Goal: Task Accomplishment & Management: Use online tool/utility

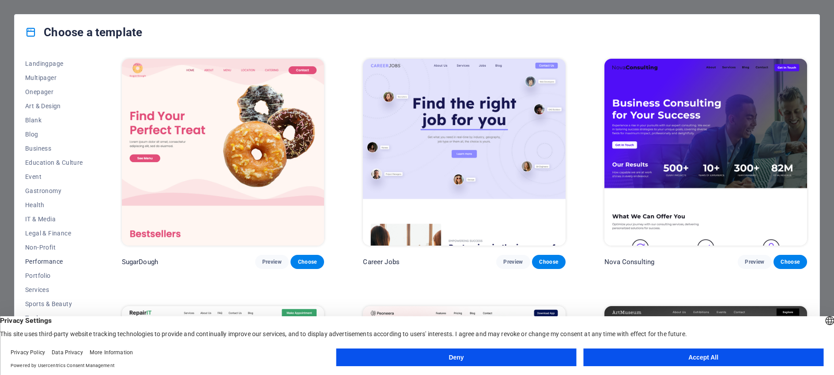
scroll to position [61, 0]
click at [42, 285] on span "Services" at bounding box center [54, 286] width 58 height 7
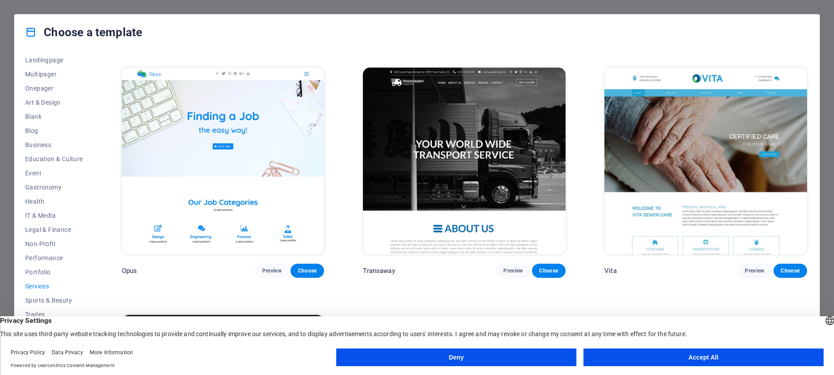
scroll to position [1465, 0]
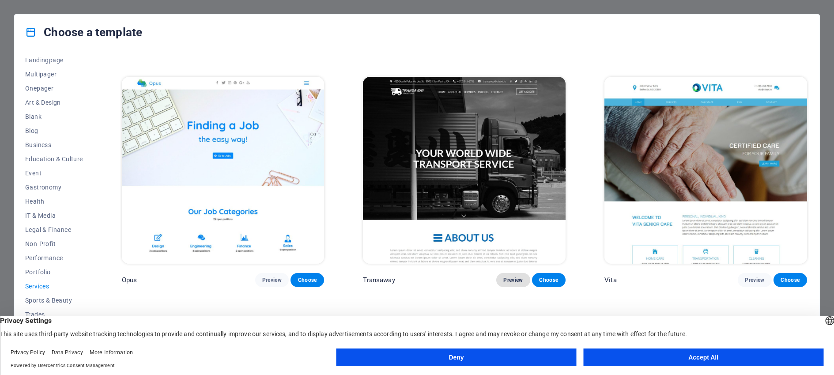
click at [513, 276] on span "Preview" at bounding box center [513, 279] width 19 height 7
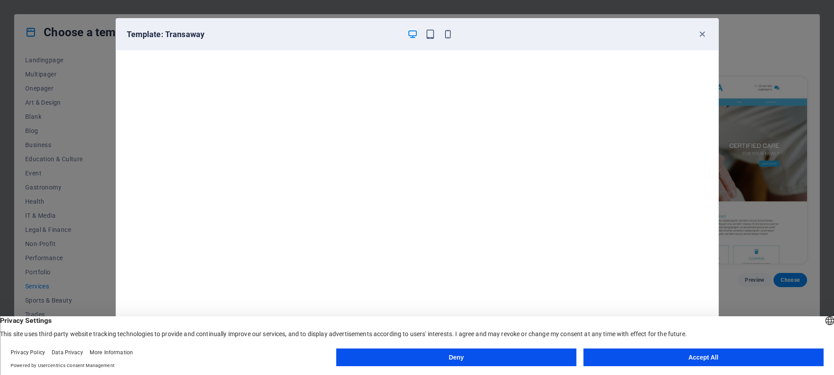
click at [447, 29] on div at bounding box center [431, 34] width 46 height 11
click at [448, 34] on icon "button" at bounding box center [448, 34] width 10 height 10
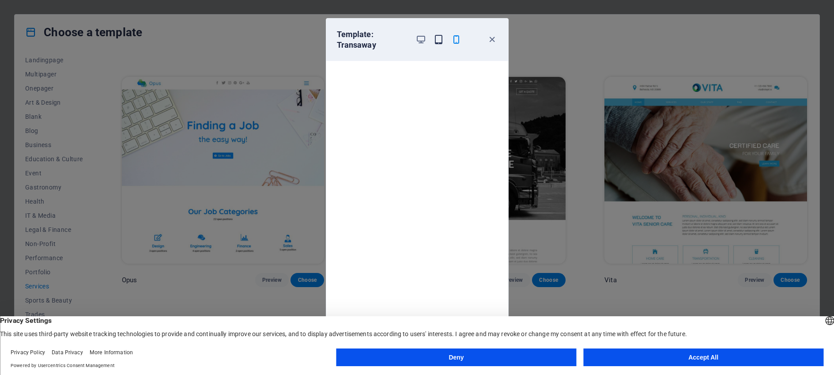
click at [439, 42] on icon "button" at bounding box center [439, 39] width 10 height 10
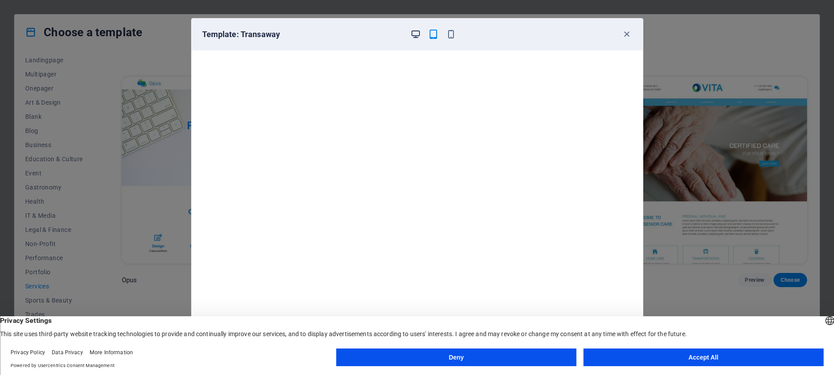
click at [417, 38] on icon "button" at bounding box center [416, 34] width 10 height 10
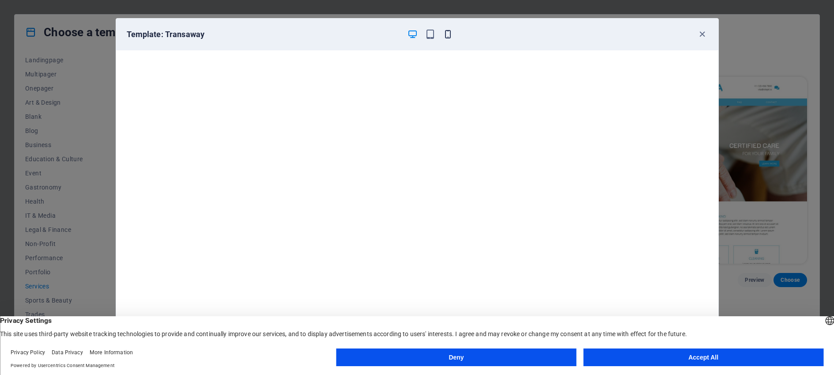
click at [451, 34] on icon "button" at bounding box center [448, 34] width 10 height 10
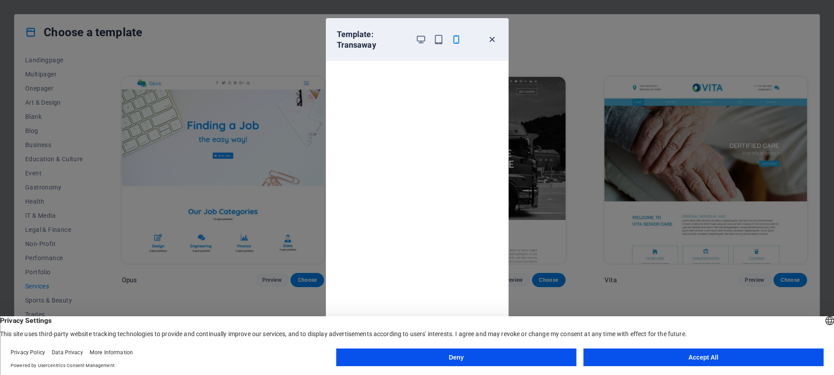
click at [492, 37] on icon "button" at bounding box center [492, 39] width 10 height 10
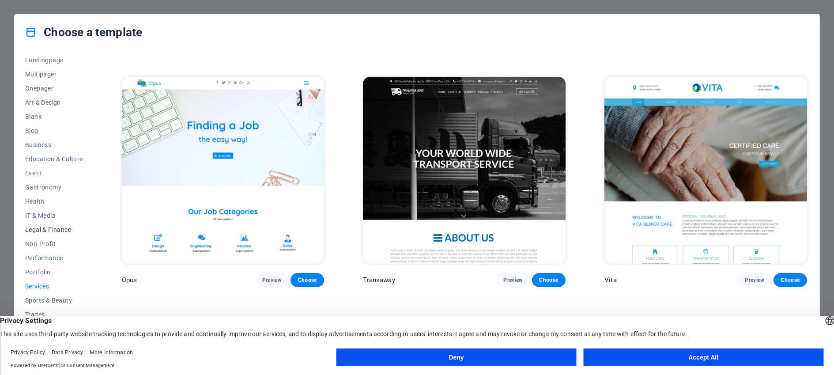
click at [51, 226] on span "Legal & Finance" at bounding box center [54, 229] width 58 height 7
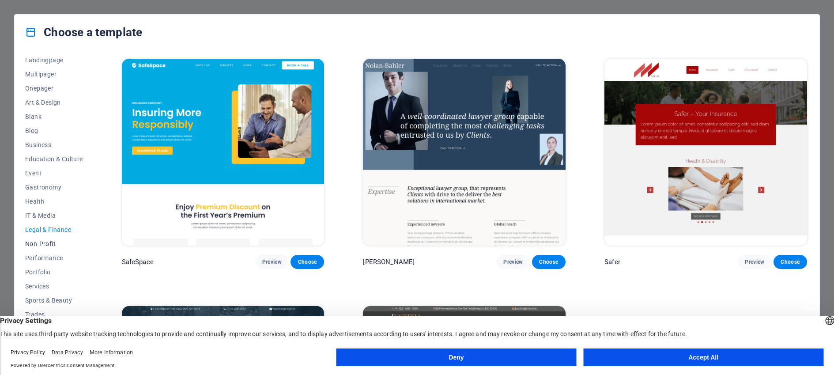
click at [49, 240] on span "Non-Profit" at bounding box center [54, 243] width 58 height 7
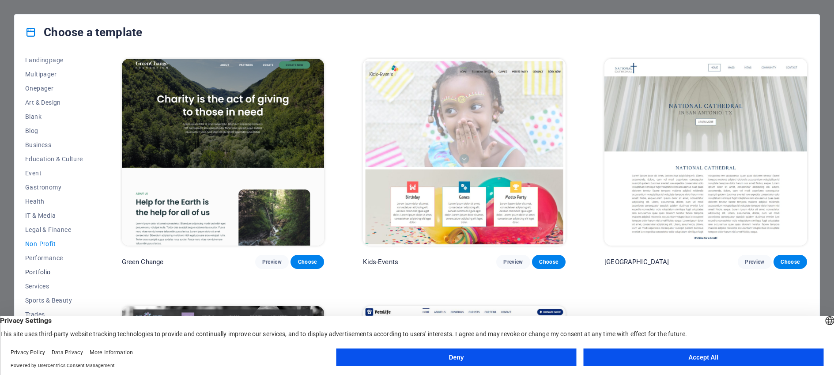
click at [43, 272] on span "Portfolio" at bounding box center [54, 272] width 58 height 7
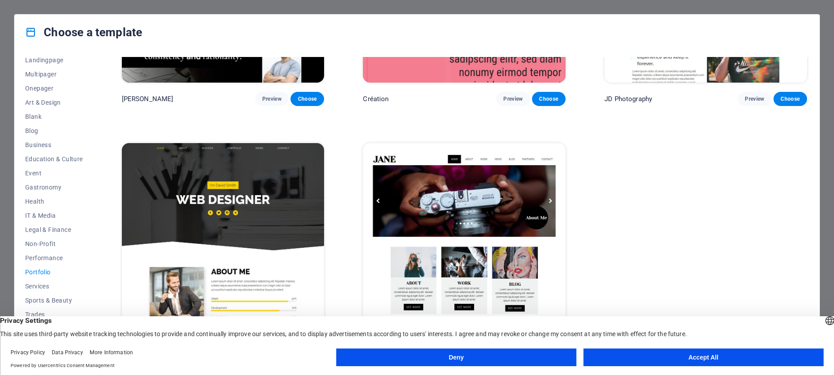
scroll to position [410, 0]
click at [49, 290] on button "Services" at bounding box center [54, 286] width 58 height 14
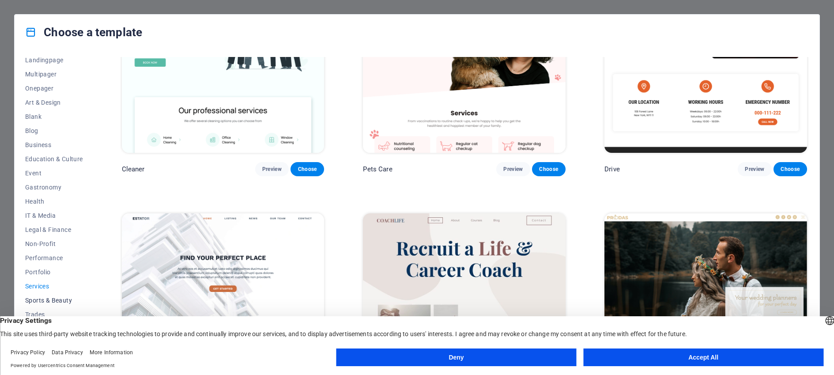
click at [53, 298] on span "Sports & Beauty" at bounding box center [54, 300] width 58 height 7
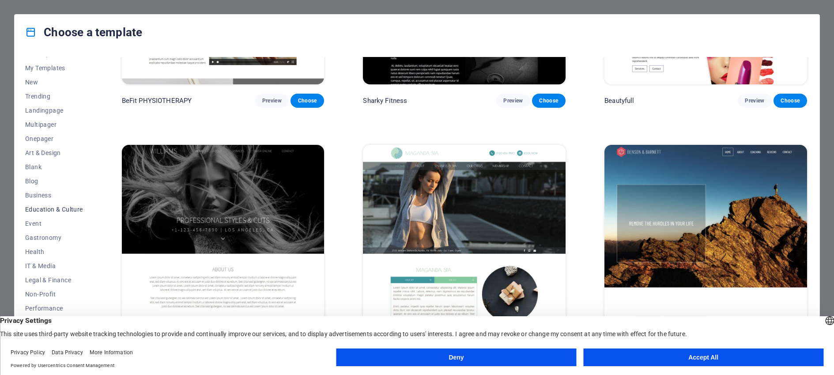
scroll to position [0, 0]
click at [30, 191] on span "Blog" at bounding box center [54, 191] width 58 height 7
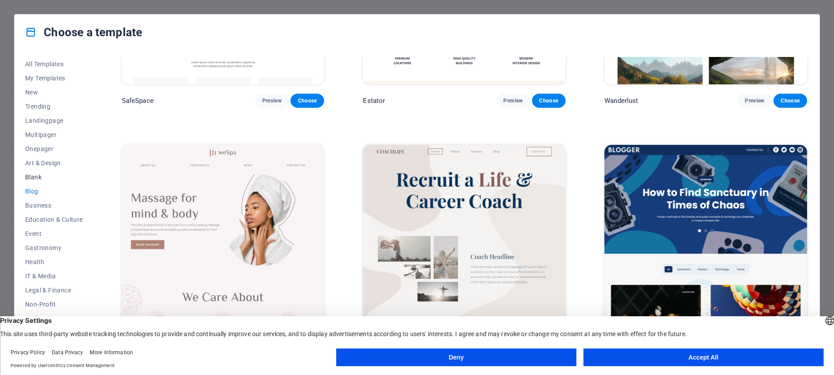
click at [39, 175] on span "Blank" at bounding box center [54, 177] width 58 height 7
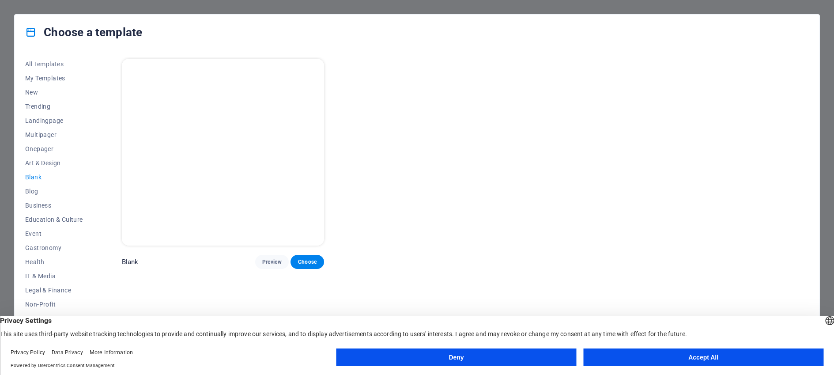
scroll to position [0, 0]
click at [45, 161] on span "Art & Design" at bounding box center [54, 162] width 58 height 7
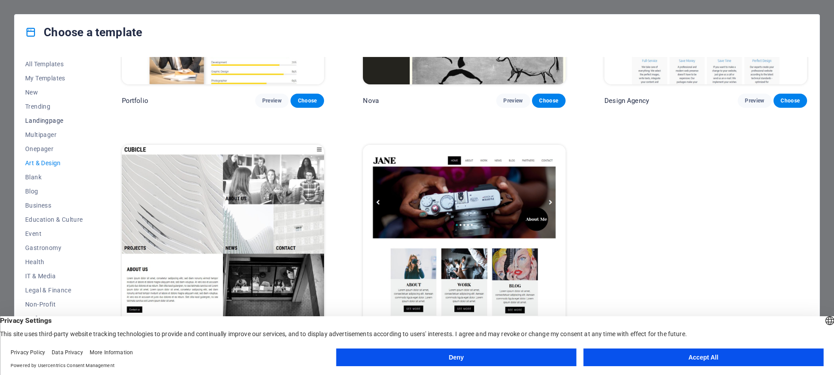
click at [43, 117] on span "Landingpage" at bounding box center [54, 120] width 58 height 7
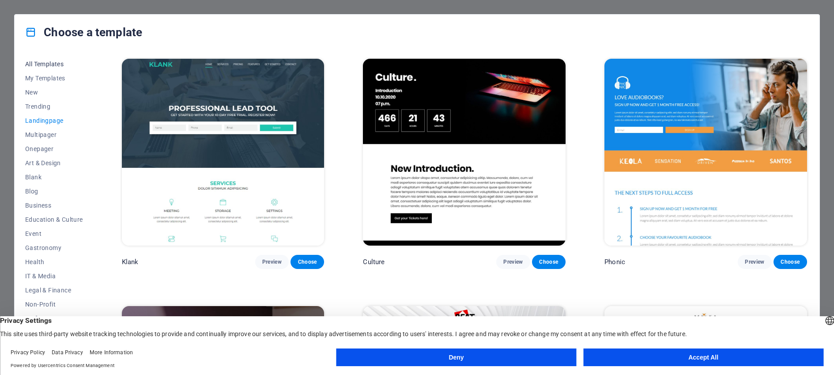
click at [55, 62] on span "All Templates" at bounding box center [54, 64] width 58 height 7
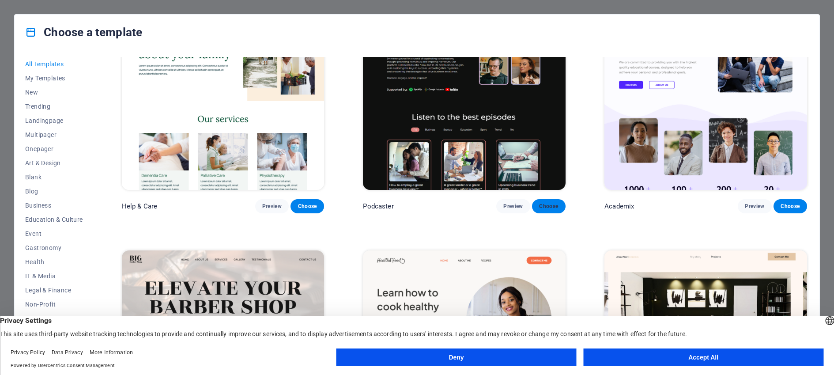
scroll to position [1237, 0]
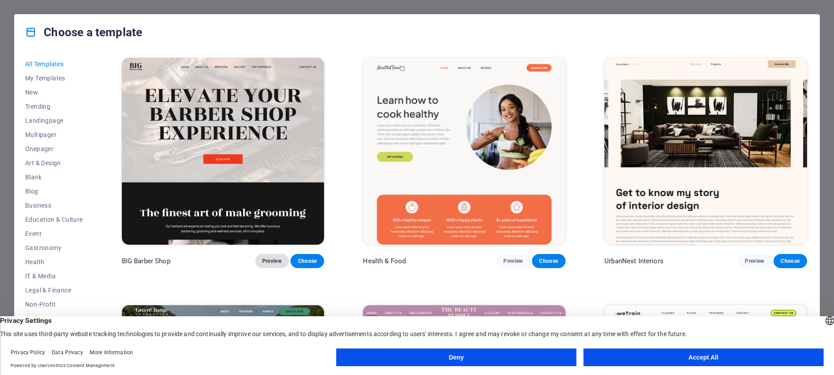
click at [269, 257] on span "Preview" at bounding box center [271, 260] width 19 height 7
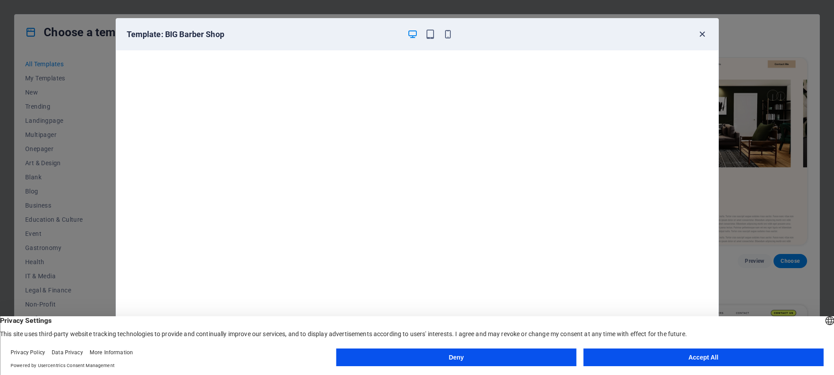
click at [705, 36] on icon "button" at bounding box center [702, 34] width 10 height 10
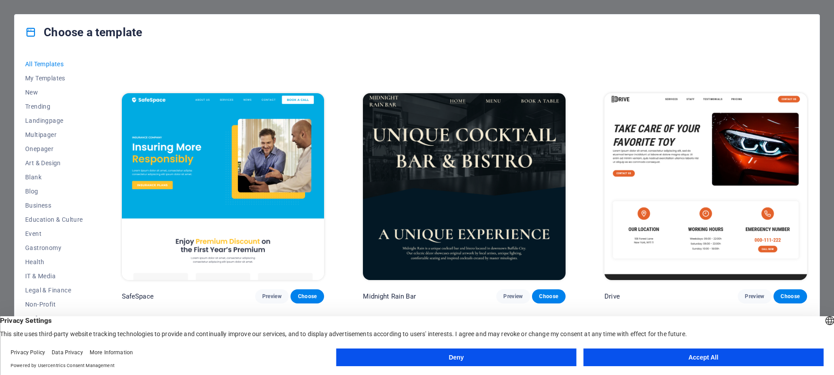
scroll to position [2164, 0]
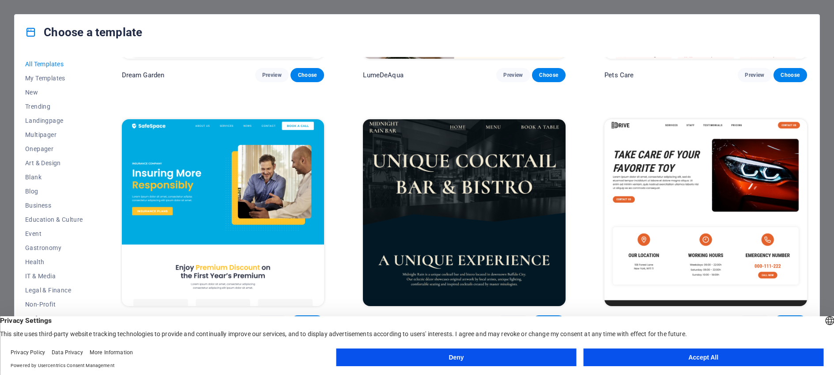
click at [212, 191] on img at bounding box center [223, 212] width 203 height 187
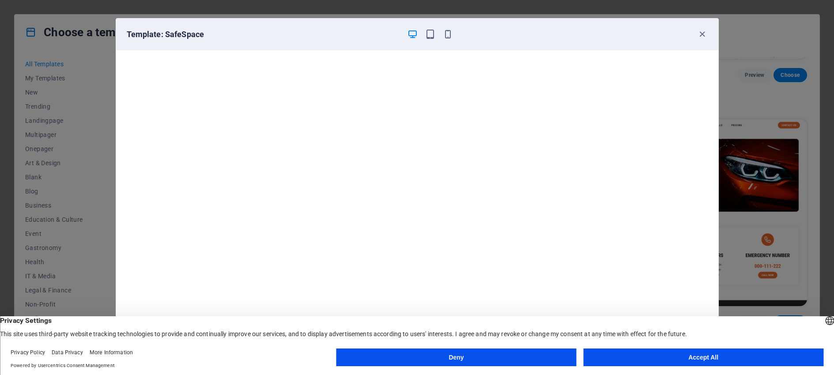
scroll to position [2, 0]
click at [444, 34] on icon "button" at bounding box center [448, 34] width 10 height 10
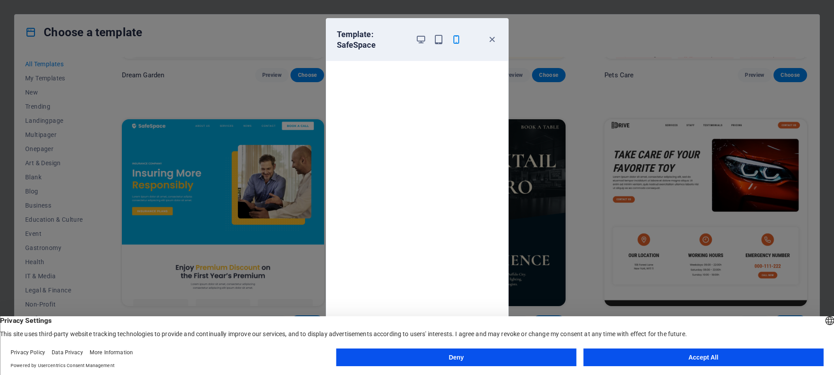
click at [456, 39] on icon "button" at bounding box center [456, 39] width 10 height 10
click at [440, 41] on icon "button" at bounding box center [439, 39] width 10 height 10
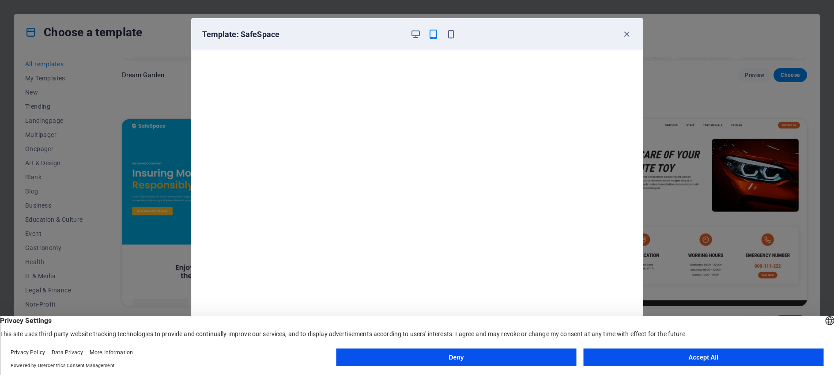
scroll to position [0, 0]
click at [626, 34] on icon "button" at bounding box center [627, 34] width 10 height 10
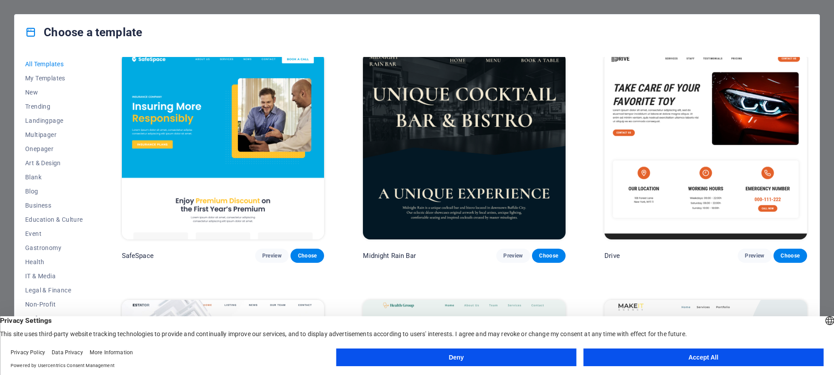
scroll to position [2241, 0]
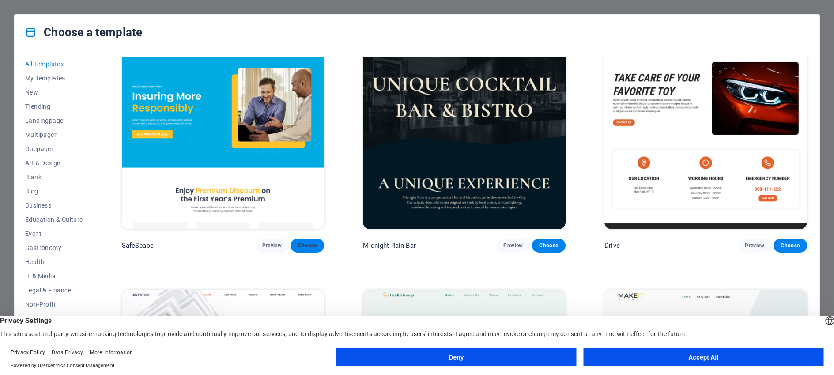
click at [307, 242] on span "Choose" at bounding box center [307, 245] width 19 height 7
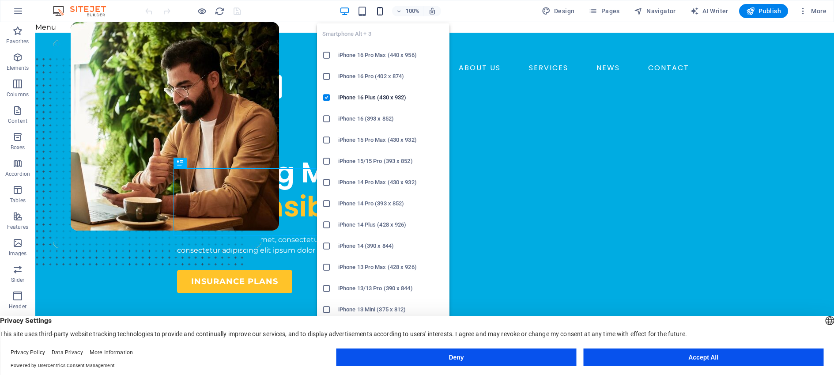
click at [378, 12] on icon "button" at bounding box center [380, 11] width 10 height 10
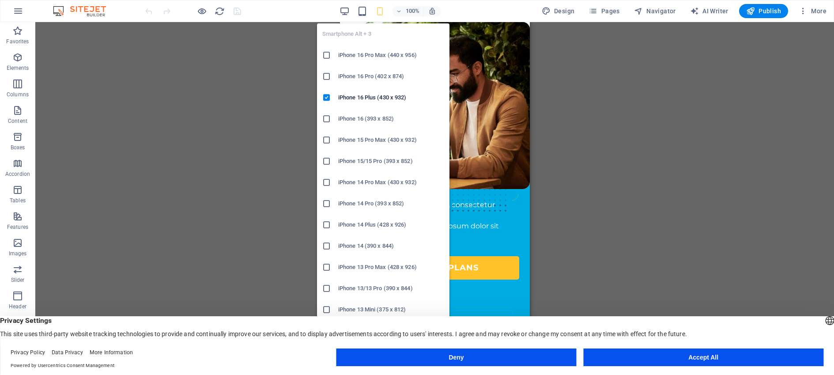
click at [375, 74] on h6 "iPhone 16 Pro (402 x 874)" at bounding box center [391, 76] width 106 height 11
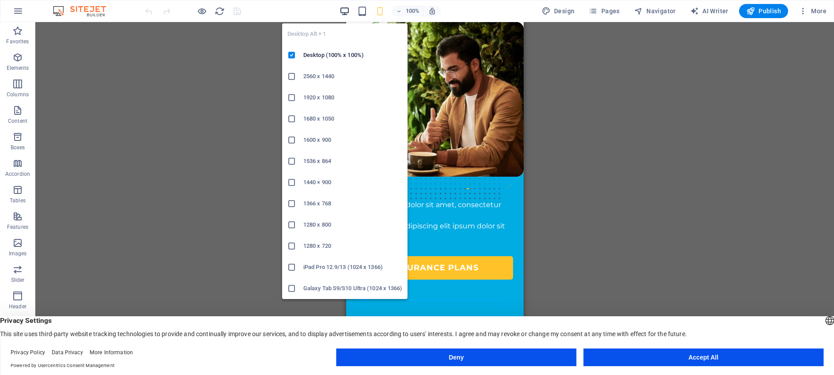
click at [349, 8] on icon "button" at bounding box center [345, 11] width 10 height 10
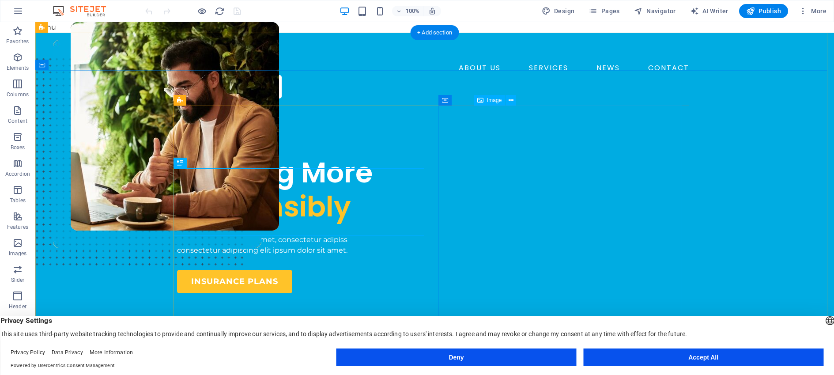
click at [279, 186] on figure at bounding box center [175, 173] width 208 height 303
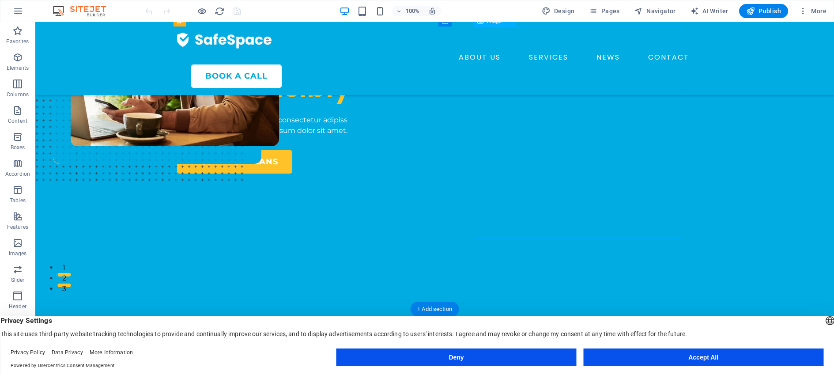
scroll to position [133, 0]
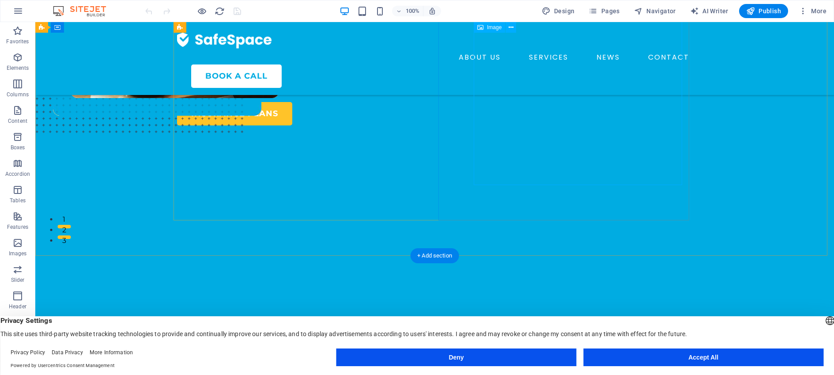
drag, startPoint x: 606, startPoint y: 153, endPoint x: 608, endPoint y: 168, distance: 14.7
click at [279, 162] on figure at bounding box center [175, 41] width 208 height 303
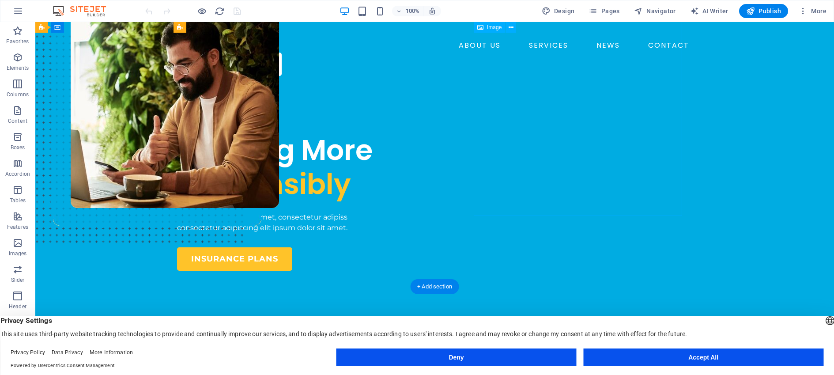
scroll to position [0, 0]
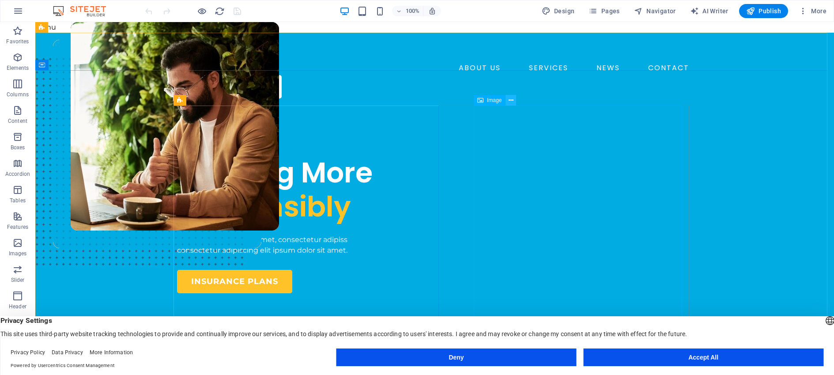
click at [508, 100] on button at bounding box center [511, 100] width 11 height 11
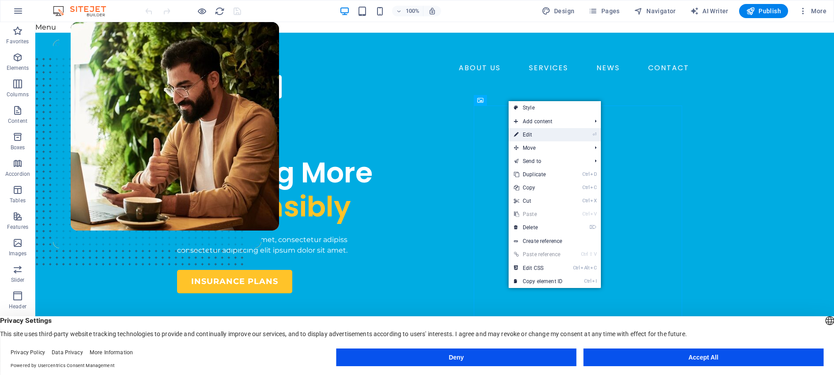
click at [524, 133] on link "⏎ Edit" at bounding box center [538, 134] width 59 height 13
select select "px"
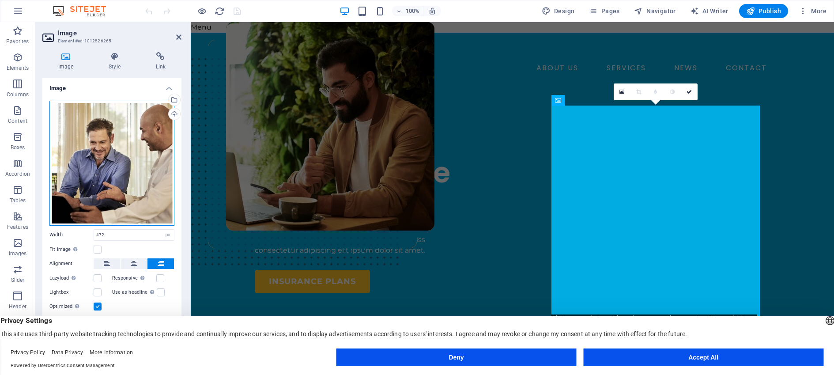
click at [142, 136] on div "Drag files here, click to choose files or select files from Files or our free s…" at bounding box center [111, 163] width 125 height 125
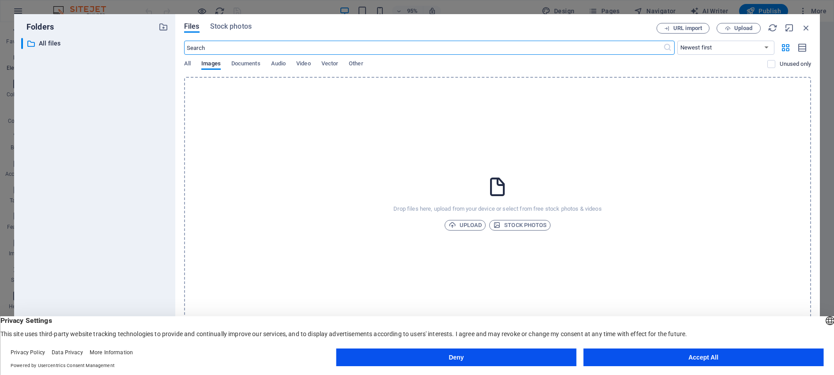
click at [4, 66] on div "Folders ​ All files All files Files Stock photos URL import Upload ​ Newest fir…" at bounding box center [417, 187] width 834 height 375
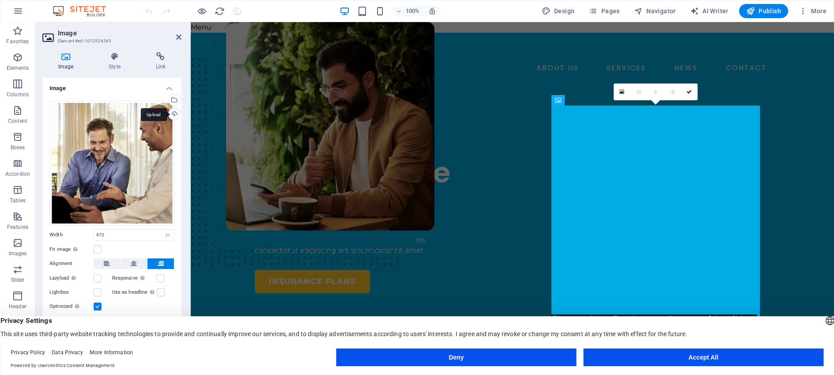
click at [173, 114] on div "Upload" at bounding box center [173, 114] width 13 height 13
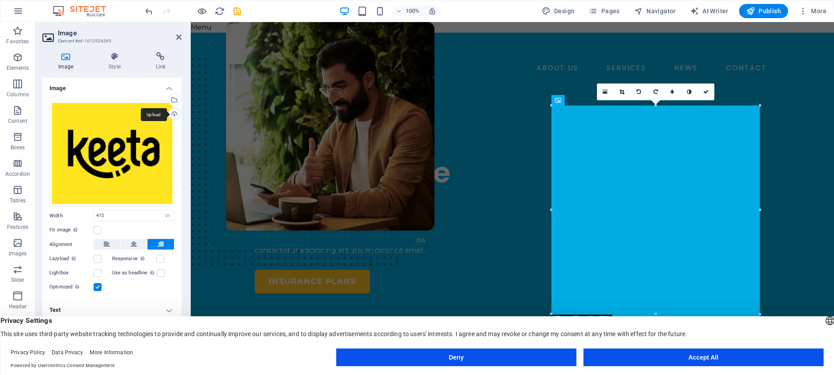
click at [174, 114] on div "Upload" at bounding box center [173, 114] width 13 height 13
click at [98, 285] on label at bounding box center [98, 287] width 8 height 8
click at [0, 0] on input "Optimized Images are compressed to improve page speed." at bounding box center [0, 0] width 0 height 0
click at [99, 286] on label at bounding box center [98, 287] width 8 height 8
click at [0, 0] on input "Optimized Images are compressed to improve page speed." at bounding box center [0, 0] width 0 height 0
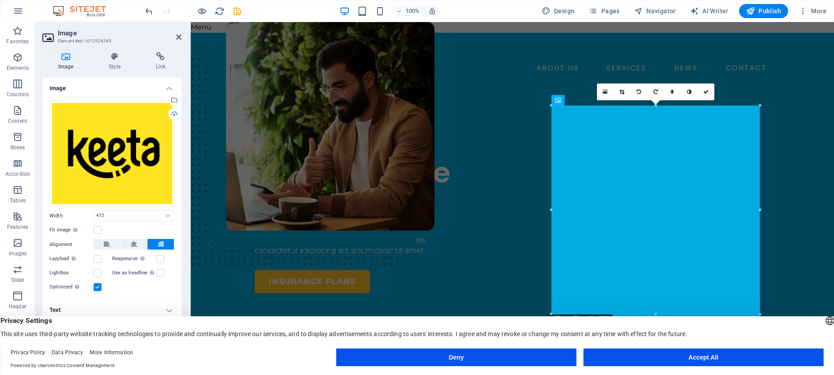
click at [98, 284] on label at bounding box center [98, 287] width 8 height 8
click at [0, 0] on input "Optimized Images are compressed to improve page speed." at bounding box center [0, 0] width 0 height 0
click at [170, 222] on div "Drag files here, click to choose files or select files from Files or our free s…" at bounding box center [111, 197] width 139 height 206
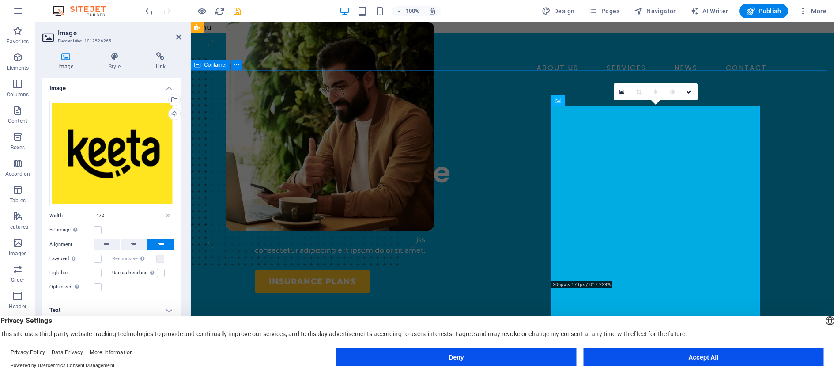
click at [224, 106] on div "INSURANCE COMPANY Insuring More Responsibly Lorem ipsum dolor sit amet, consect…" at bounding box center [513, 344] width 644 height 477
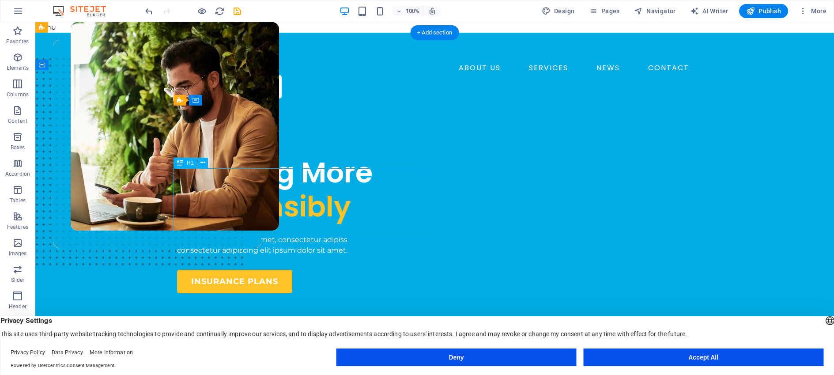
click at [329, 190] on div "Insuring More Responsibly" at bounding box center [302, 190] width 251 height 68
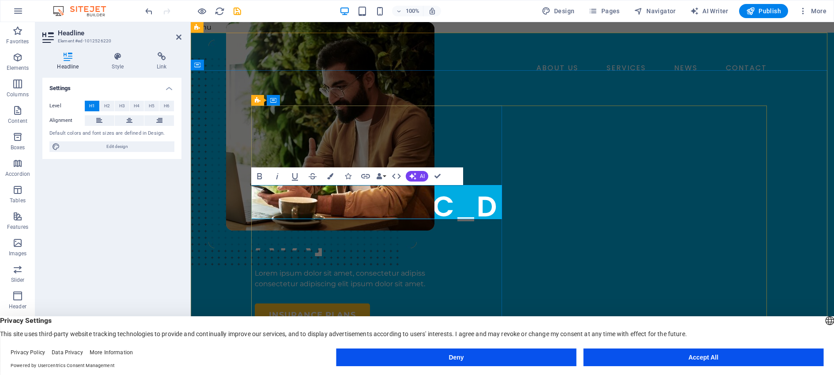
click at [323, 208] on span "SOON IN BAHRAIN" at bounding box center [376, 206] width 242 height 107
click at [261, 177] on icon "button" at bounding box center [259, 176] width 5 height 6
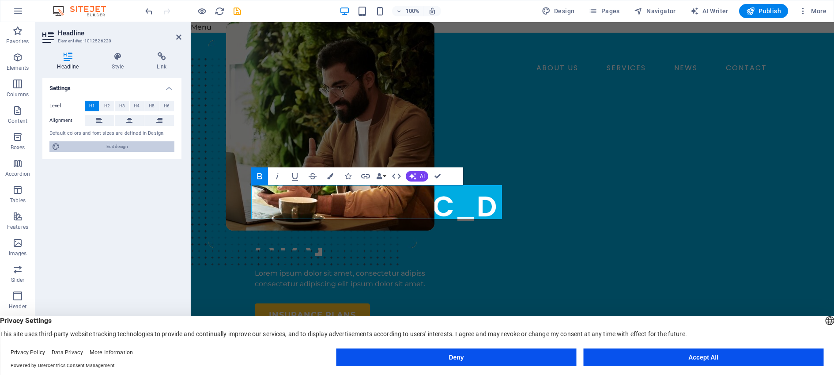
click at [56, 145] on icon at bounding box center [56, 146] width 8 height 11
select select "600"
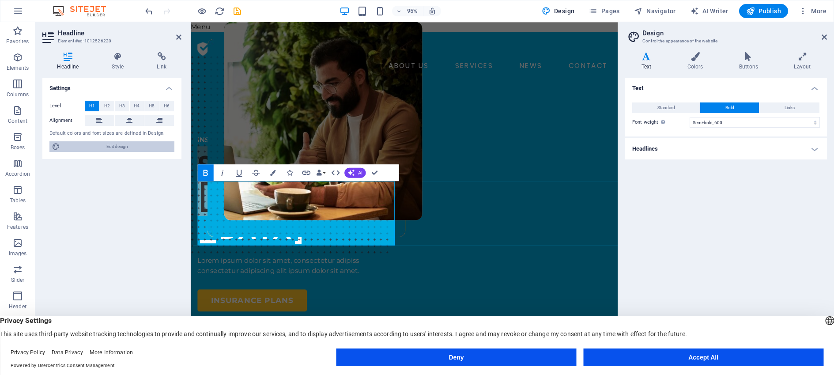
click at [58, 144] on icon at bounding box center [56, 146] width 8 height 11
click at [700, 61] on h4 "Colors" at bounding box center [697, 61] width 52 height 19
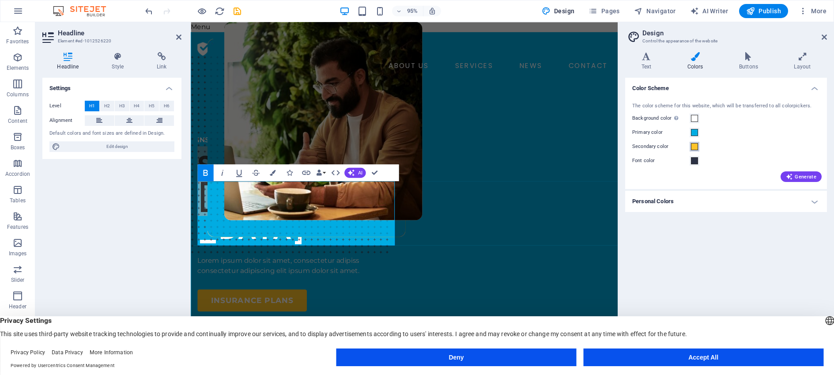
click at [695, 146] on span at bounding box center [694, 146] width 7 height 7
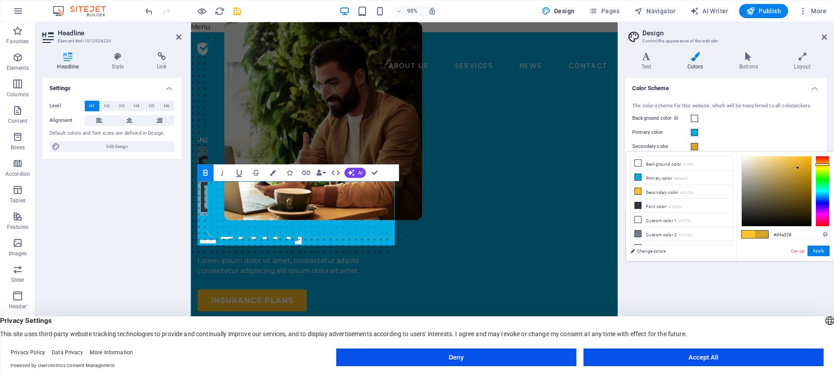
click at [798, 168] on div at bounding box center [777, 191] width 70 height 70
type input "#f4b30c"
drag, startPoint x: 804, startPoint y: 164, endPoint x: 808, endPoint y: 159, distance: 6.6
click at [808, 159] on div at bounding box center [777, 191] width 70 height 70
click at [819, 250] on button "Apply" at bounding box center [819, 251] width 22 height 11
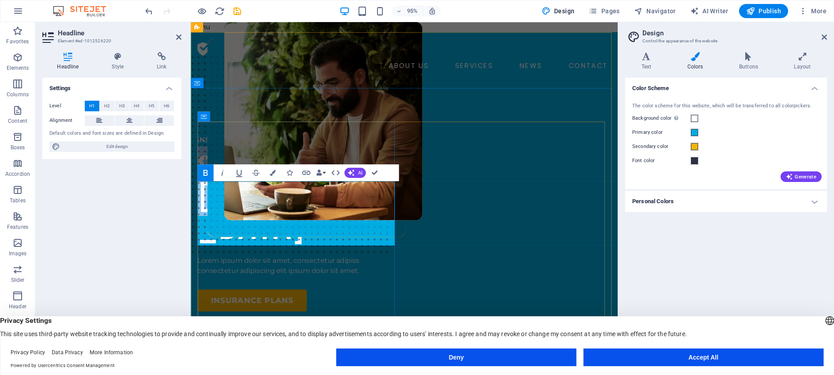
click at [309, 212] on strong "SOON IN BAHRAIN" at bounding box center [298, 206] width 200 height 107
click at [370, 200] on h1 "SOON IN BAHRAIN" at bounding box center [303, 207] width 211 height 102
drag, startPoint x: 379, startPoint y: 198, endPoint x: 307, endPoint y: 204, distance: 73.1
click at [307, 204] on h1 "SOON IN BAHRAIN" at bounding box center [303, 207] width 211 height 102
click at [149, 183] on div "Settings Level H1 H2 H3 H4 H5 H6 Alignment Default colors and font sizes are de…" at bounding box center [111, 216] width 139 height 276
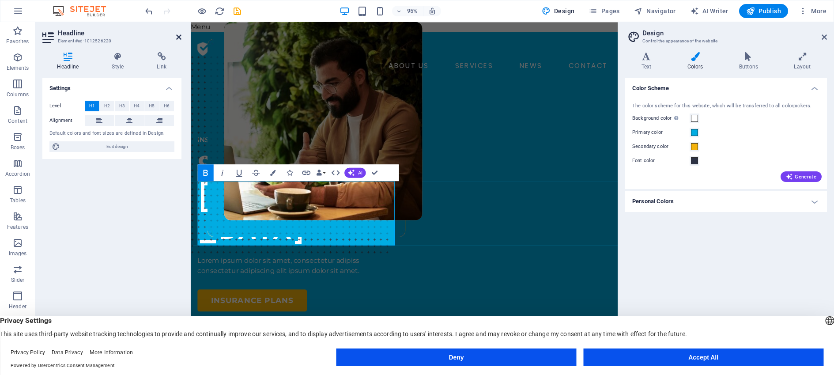
click at [177, 37] on icon at bounding box center [178, 37] width 5 height 7
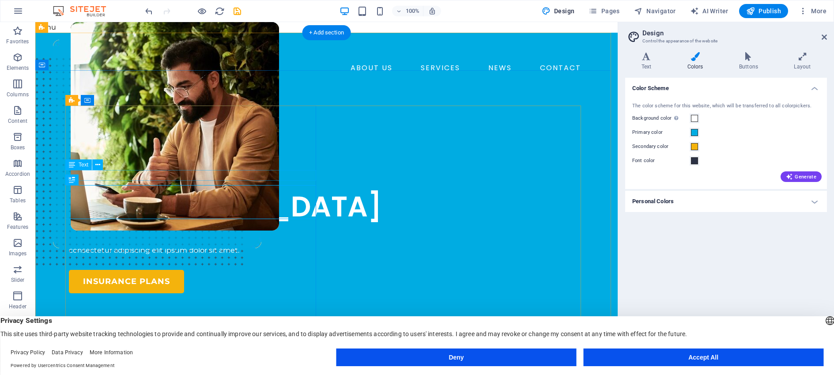
drag, startPoint x: 106, startPoint y: 171, endPoint x: 110, endPoint y: 174, distance: 4.9
click at [106, 151] on div "INSURANCE COMPANY" at bounding box center [194, 146] width 251 height 11
click at [140, 151] on div "INSURANCE COMPANY" at bounding box center [194, 146] width 251 height 11
click at [100, 151] on div "INSURANCE COMPANY" at bounding box center [194, 146] width 251 height 11
click at [97, 165] on icon at bounding box center [97, 164] width 5 height 9
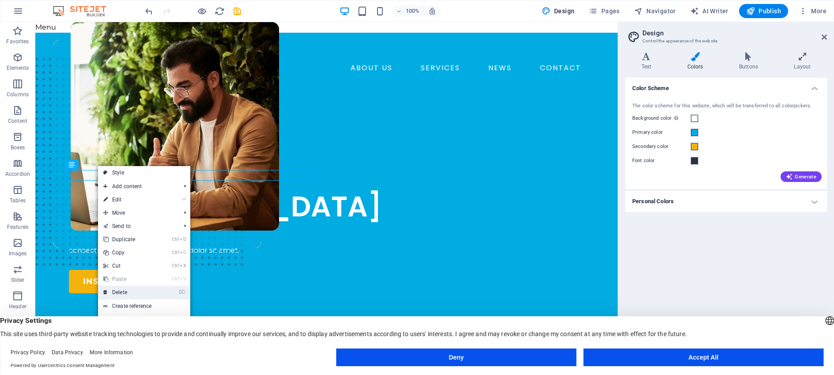
click at [117, 290] on link "⌦ Delete" at bounding box center [127, 292] width 59 height 13
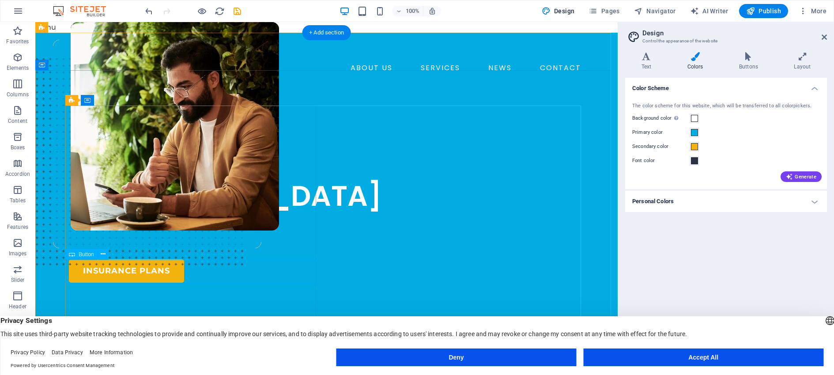
click at [187, 263] on div "insurance plans" at bounding box center [194, 270] width 251 height 23
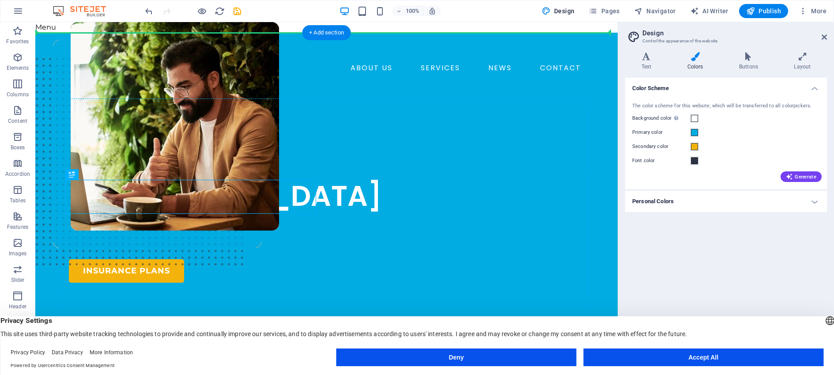
drag, startPoint x: 185, startPoint y: 193, endPoint x: 185, endPoint y: 134, distance: 58.7
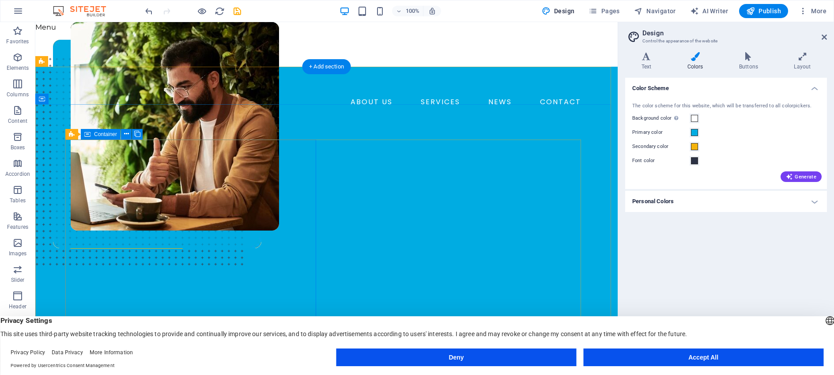
click at [129, 175] on div "Lorem ipsum dolor sit amet, consectetur adipiss consectetur adipiscing elit ips…" at bounding box center [194, 212] width 251 height 74
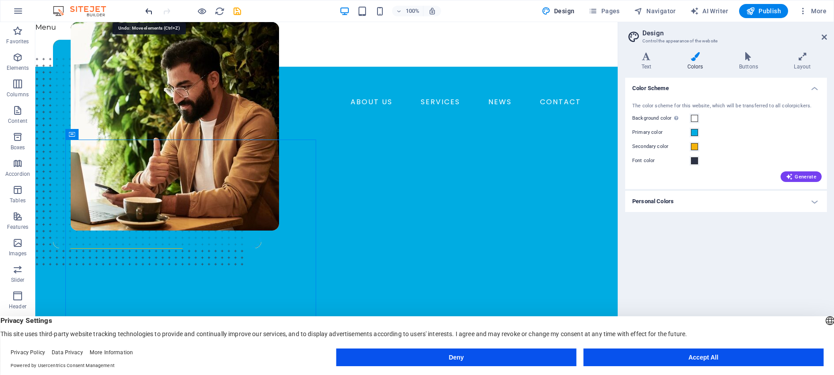
click at [148, 10] on icon "undo" at bounding box center [149, 11] width 10 height 10
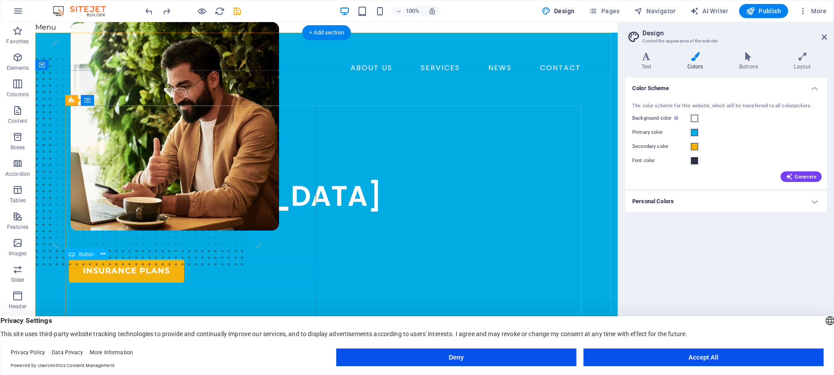
click at [137, 274] on div "insurance plans" at bounding box center [194, 270] width 251 height 23
click at [102, 254] on icon at bounding box center [103, 254] width 5 height 9
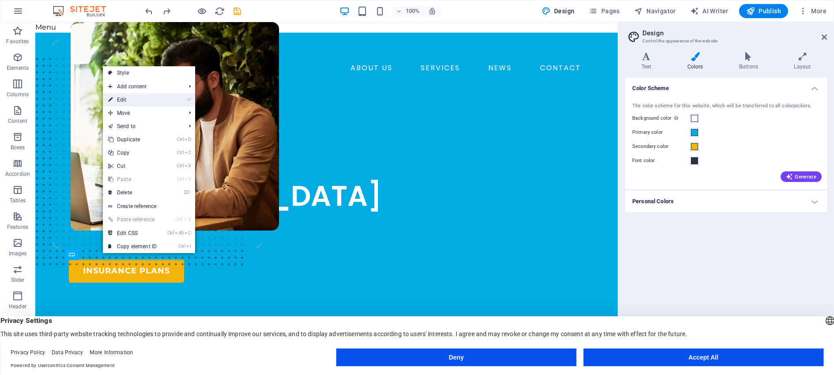
click at [120, 99] on link "⏎ Edit" at bounding box center [132, 99] width 59 height 13
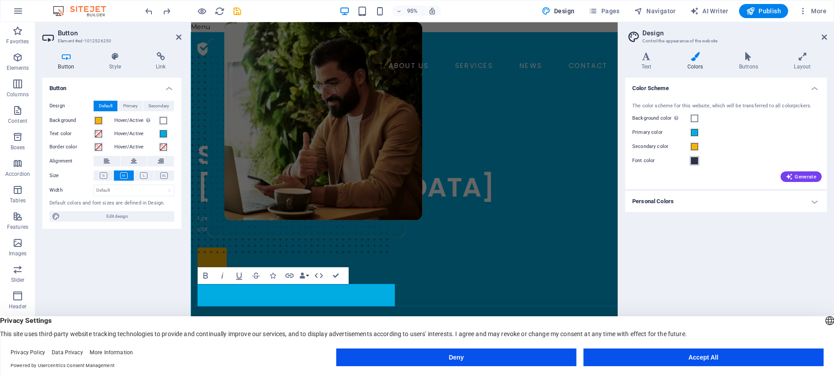
click at [696, 163] on span at bounding box center [694, 160] width 7 height 7
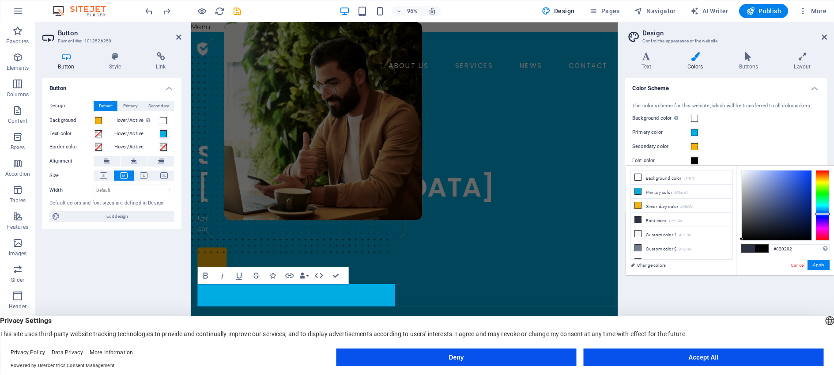
type input "#000000"
drag, startPoint x: 766, startPoint y: 220, endPoint x: 812, endPoint y: 243, distance: 51.8
click at [812, 243] on div "#000000 Supported formats #0852ed rgb(8, 82, 237) rgba(8, 82, 237, 90%) hsv(221…" at bounding box center [786, 285] width 98 height 238
click at [816, 264] on button "Apply" at bounding box center [819, 265] width 22 height 11
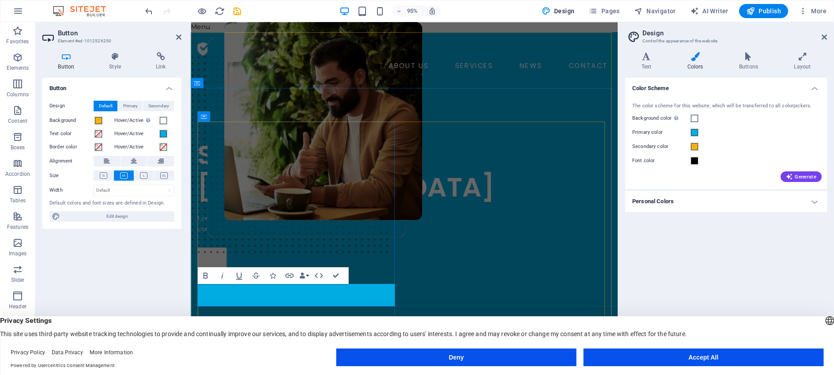
click at [213, 283] on link at bounding box center [213, 270] width 31 height 23
click at [241, 283] on div "​" at bounding box center [303, 270] width 211 height 23
click at [162, 133] on span at bounding box center [163, 133] width 7 height 7
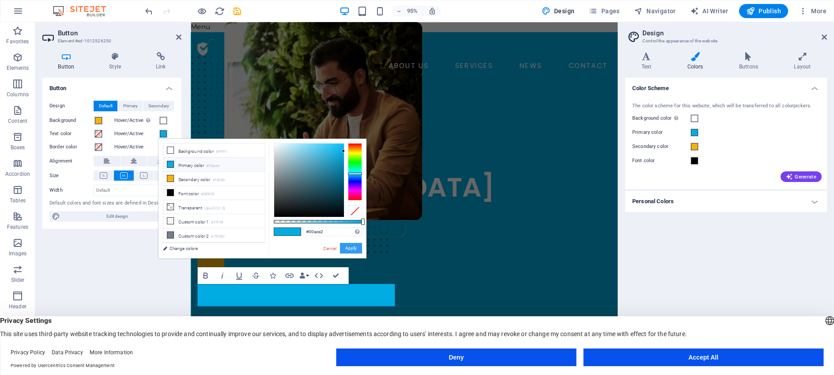
click at [352, 247] on button "Apply" at bounding box center [351, 248] width 22 height 11
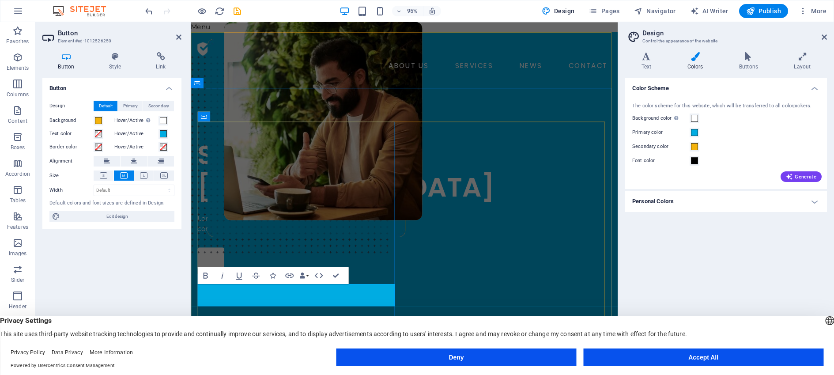
drag, startPoint x: 245, startPoint y: 303, endPoint x: 211, endPoint y: 303, distance: 34.0
click at [211, 283] on div "​" at bounding box center [303, 270] width 211 height 23
click at [218, 283] on link "​" at bounding box center [212, 270] width 28 height 23
click at [219, 283] on link "​" at bounding box center [212, 270] width 28 height 23
click at [207, 275] on icon "button" at bounding box center [205, 276] width 4 height 6
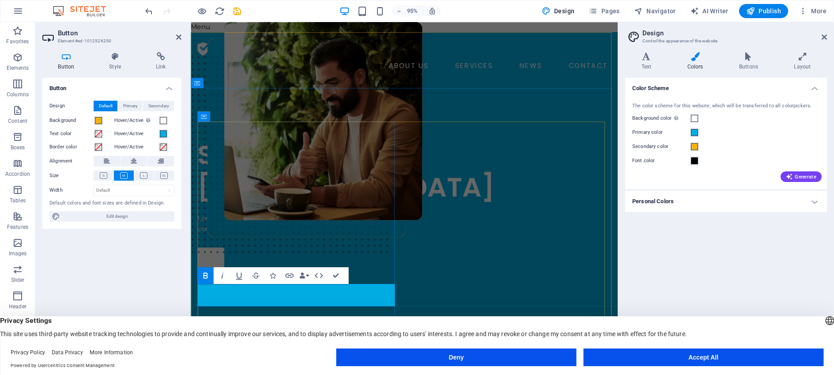
click at [217, 283] on link "​" at bounding box center [212, 270] width 28 height 23
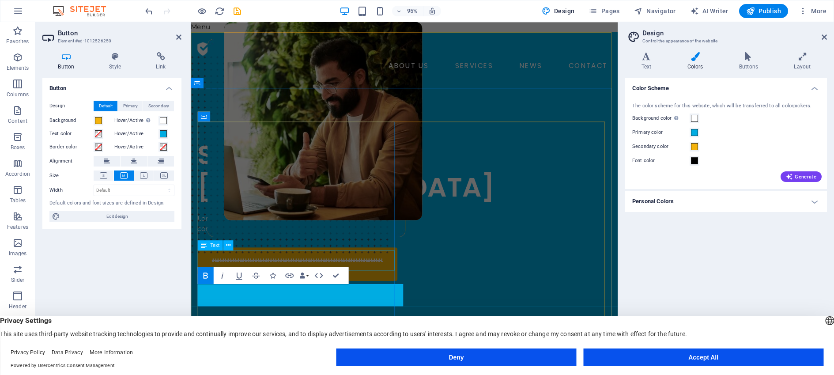
click at [386, 245] on div "Lorem ipsum dolor sit amet, consectetur adipiss consectetur adipiscing elit ips…" at bounding box center [303, 234] width 211 height 21
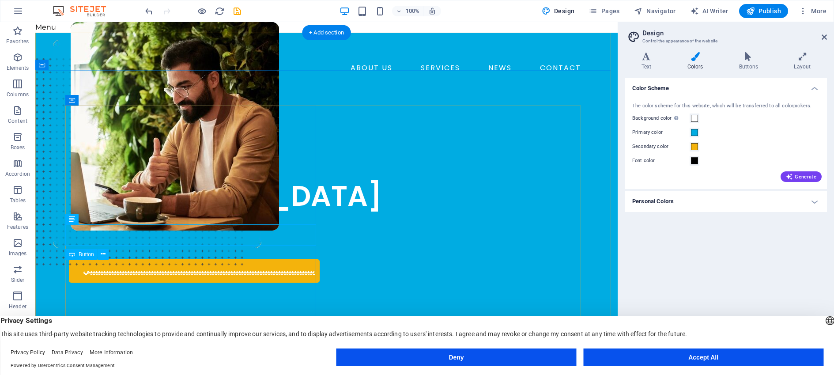
click at [150, 270] on div "ييييييييييييييييييييييييييييييييييييييييييييييييييييييييييييييييييييييييييييييي…" at bounding box center [194, 270] width 251 height 23
click at [151, 270] on div "ييييييييييييييييييييييييييييييييييييييييييييييييييييييييييييييييييييييييييييييي…" at bounding box center [194, 270] width 251 height 23
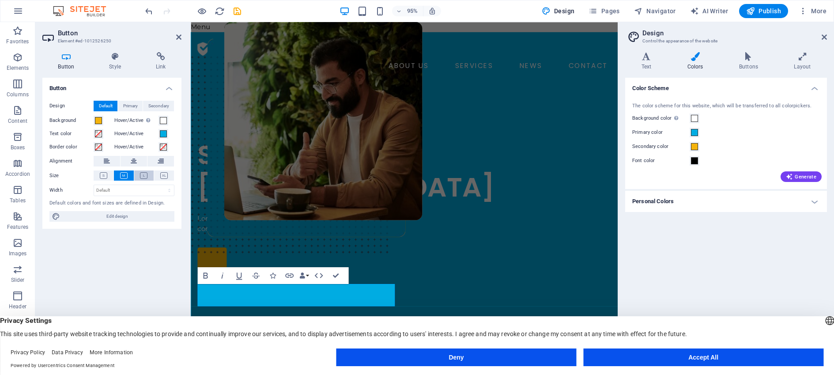
click at [145, 176] on icon at bounding box center [144, 175] width 8 height 7
click at [64, 217] on span "Edit design" at bounding box center [117, 216] width 109 height 11
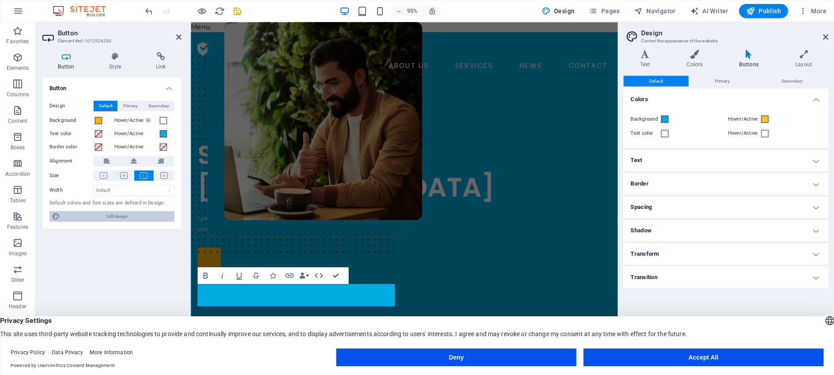
click at [64, 216] on span "Edit design" at bounding box center [117, 216] width 109 height 11
click at [825, 163] on h4 "Text" at bounding box center [726, 161] width 202 height 21
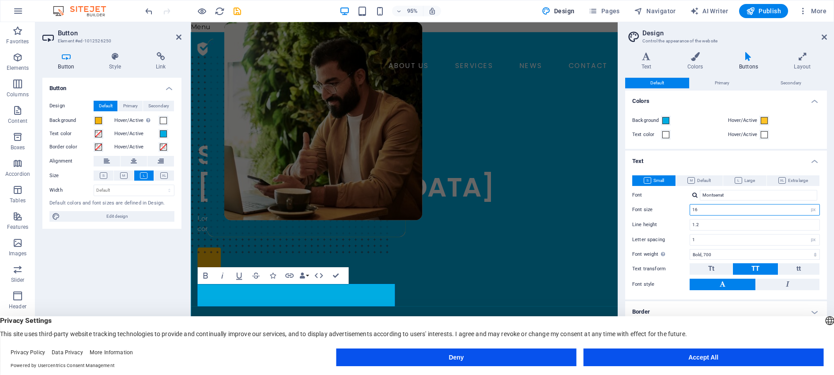
drag, startPoint x: 704, startPoint y: 210, endPoint x: 684, endPoint y: 210, distance: 19.4
click at [685, 210] on div "Font size 16 rem px em %" at bounding box center [726, 209] width 188 height 11
type input "20"
click at [666, 136] on span at bounding box center [666, 134] width 7 height 7
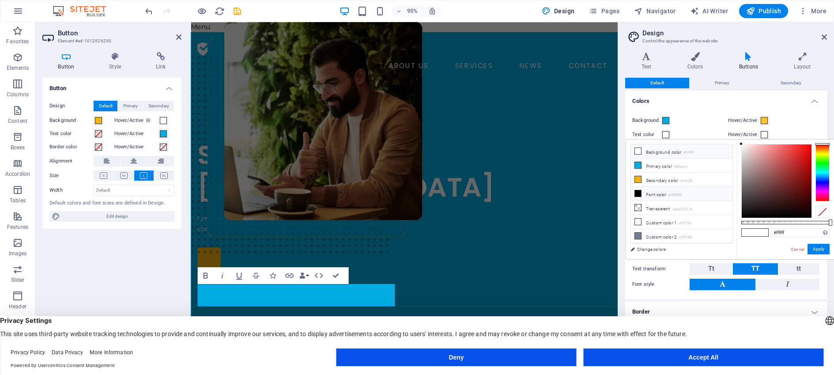
click at [639, 192] on icon at bounding box center [638, 193] width 6 height 6
type input "#000000"
drag, startPoint x: 12, startPoint y: 276, endPoint x: 203, endPoint y: 284, distance: 191.0
click at [203, 284] on button "Bold" at bounding box center [205, 275] width 16 height 17
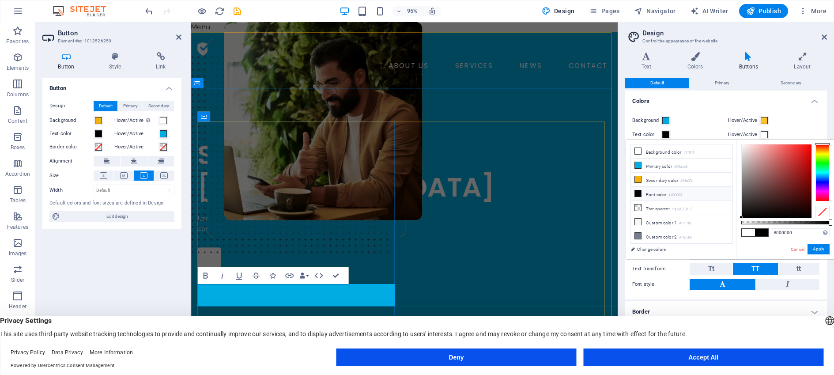
click at [210, 283] on link "​" at bounding box center [210, 270] width 25 height 23
click at [740, 269] on button "TT" at bounding box center [755, 268] width 45 height 11
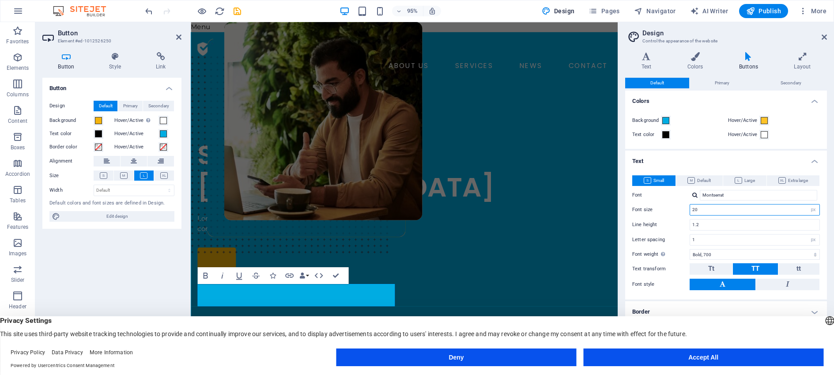
drag, startPoint x: 704, startPoint y: 212, endPoint x: 680, endPoint y: 212, distance: 23.9
click at [681, 212] on div "Font size 20 rem px em %" at bounding box center [726, 209] width 188 height 11
type input "4"
type input "40"
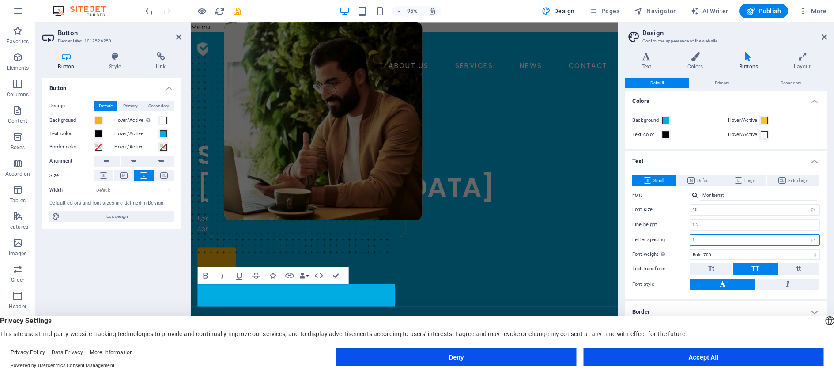
click at [716, 244] on input "1" at bounding box center [754, 240] width 129 height 11
click at [275, 283] on div "​" at bounding box center [303, 270] width 211 height 23
click at [783, 178] on icon at bounding box center [783, 180] width 8 height 7
click at [341, 283] on div at bounding box center [303, 270] width 211 height 23
click at [162, 175] on icon at bounding box center [164, 175] width 8 height 7
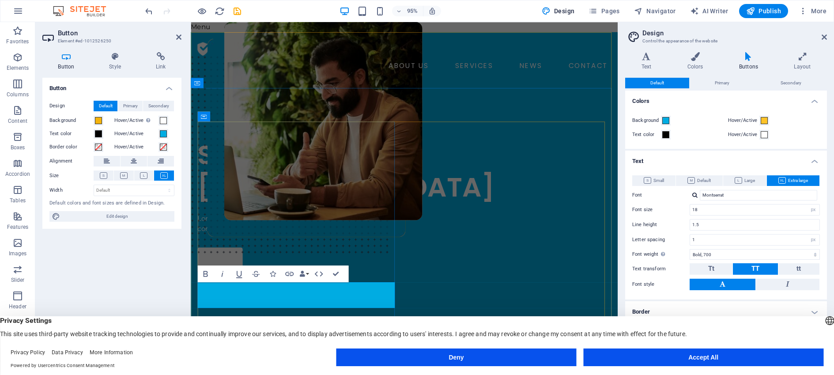
click at [234, 286] on link at bounding box center [222, 272] width 48 height 27
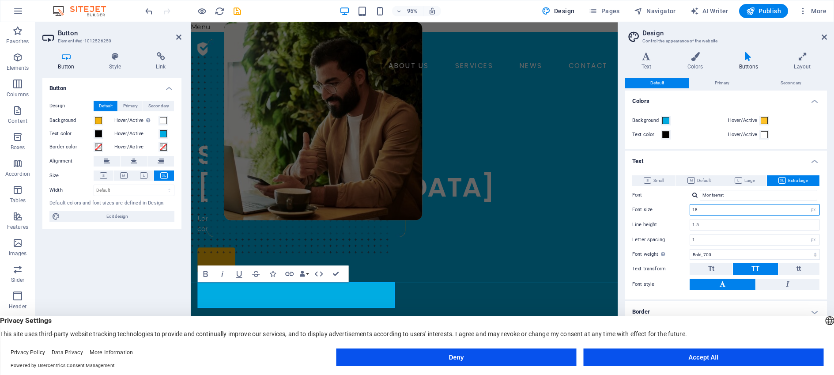
drag, startPoint x: 707, startPoint y: 210, endPoint x: 662, endPoint y: 212, distance: 45.5
click at [662, 212] on div "Font size 18 rem px em %" at bounding box center [726, 209] width 188 height 11
type input "40"
click at [735, 239] on input "1" at bounding box center [754, 240] width 129 height 11
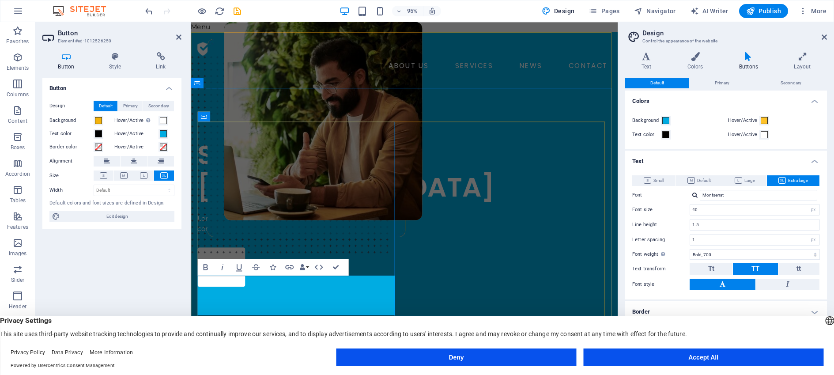
click at [245, 301] on link at bounding box center [223, 280] width 50 height 42
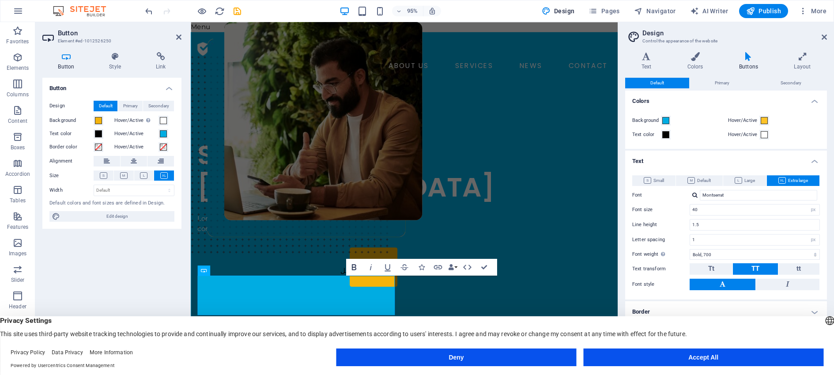
click at [354, 267] on icon "button" at bounding box center [354, 267] width 4 height 6
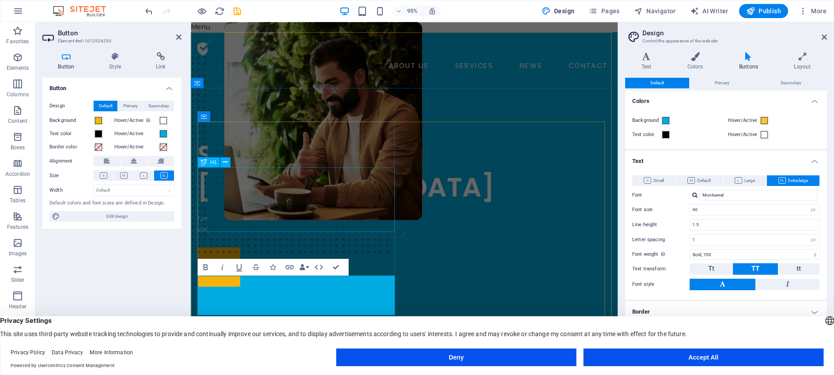
click at [361, 213] on div "SOON IN BAHRAIN" at bounding box center [303, 179] width 211 height 68
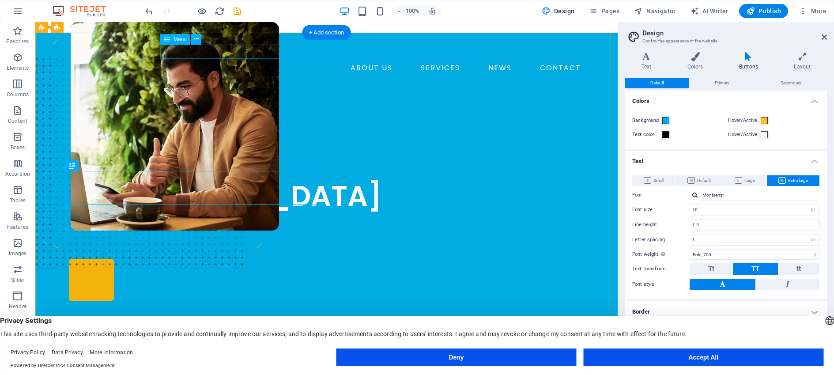
click at [278, 61] on nav "ABOUT US SERVICES NEWS CONTACT" at bounding box center [327, 68] width 516 height 14
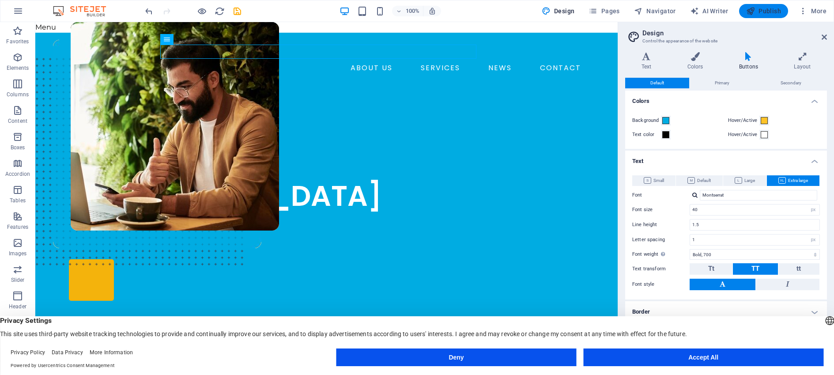
click at [764, 10] on span "Publish" at bounding box center [763, 11] width 35 height 9
